Goal: Task Accomplishment & Management: Use online tool/utility

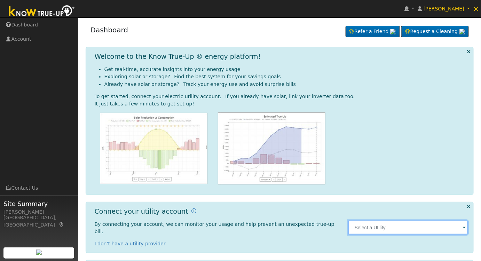
click at [412, 226] on input "text" at bounding box center [408, 228] width 120 height 14
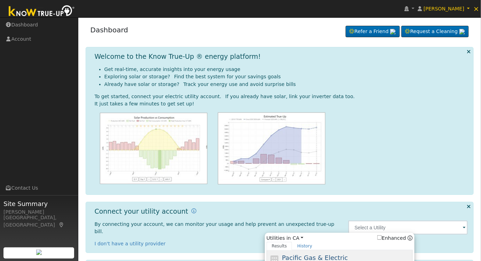
click at [334, 254] on span "Pacific Gas & Electric" at bounding box center [315, 257] width 66 height 7
type input "PG&E"
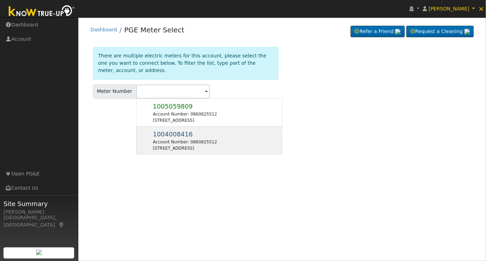
click at [195, 142] on div "Account Number: 0860825512" at bounding box center [185, 142] width 64 height 6
